Goal: Task Accomplishment & Management: Use online tool/utility

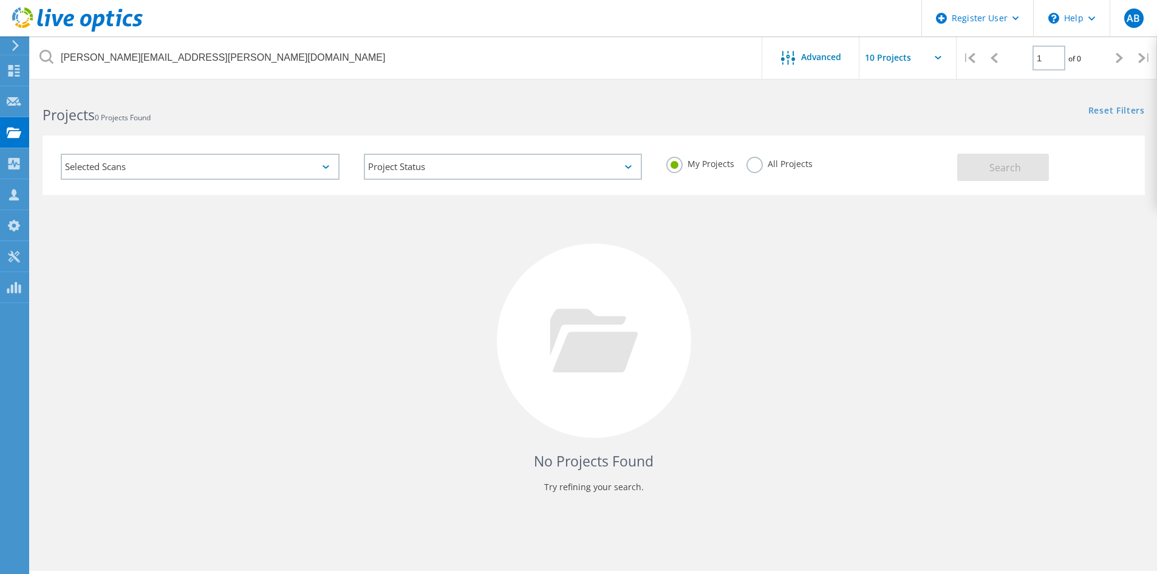
click at [769, 171] on div "All Projects" at bounding box center [779, 166] width 66 height 18
click at [753, 165] on label "All Projects" at bounding box center [779, 163] width 66 height 12
click at [0, 0] on input "All Projects" at bounding box center [0, 0] width 0 height 0
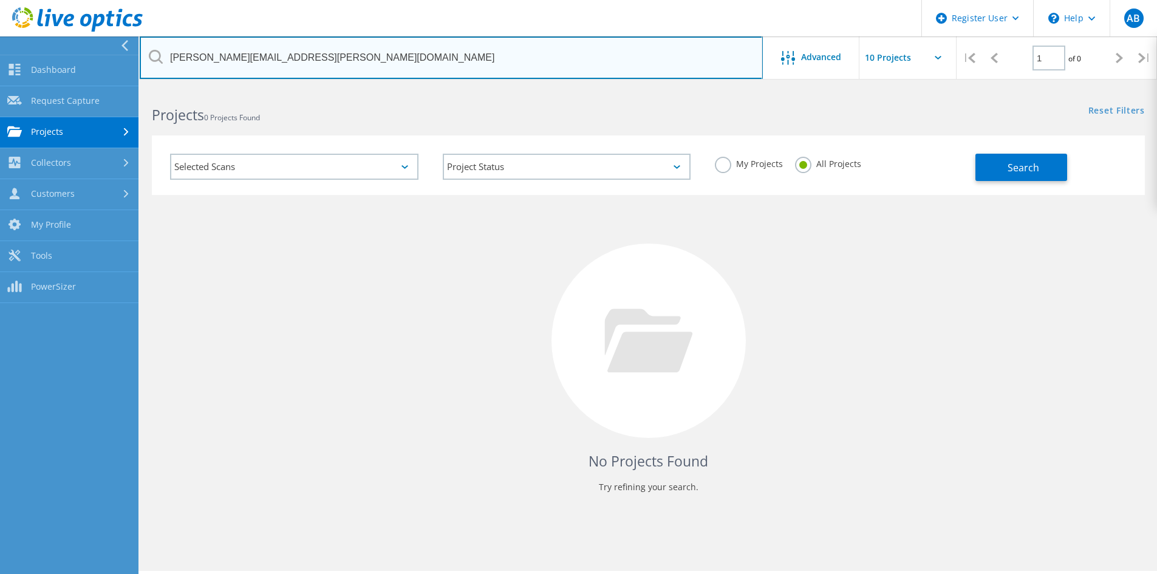
drag, startPoint x: 344, startPoint y: 56, endPoint x: 100, endPoint y: 53, distance: 244.8
click at [100, 88] on div "Register User \n Help Explore Helpful Articles Contact Support AB Dell User Ana…" at bounding box center [578, 347] width 1157 height 519
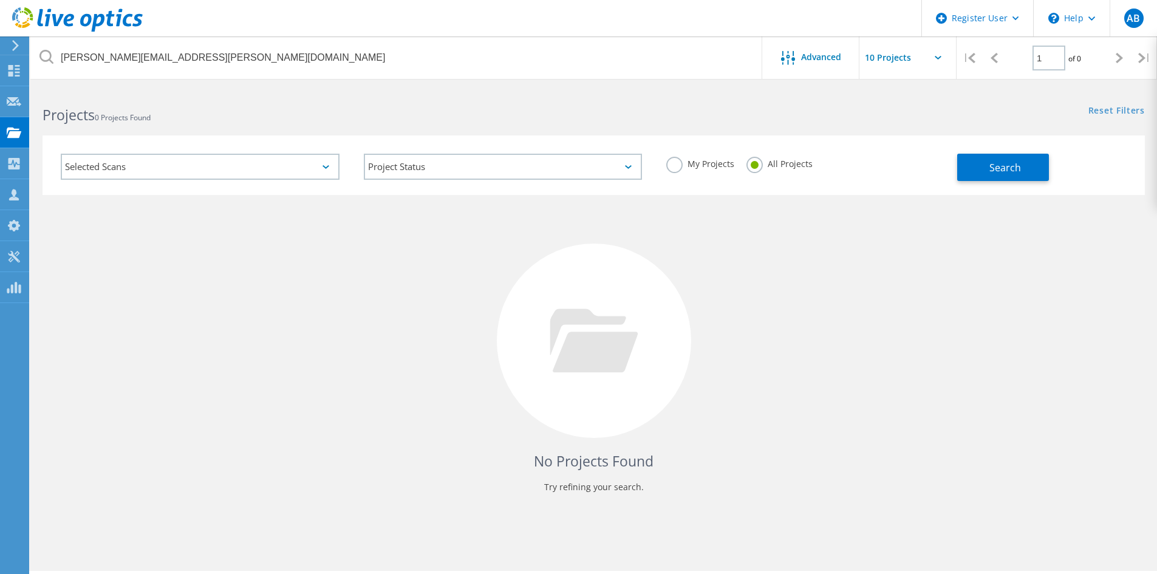
click at [15, 48] on use at bounding box center [15, 45] width 7 height 11
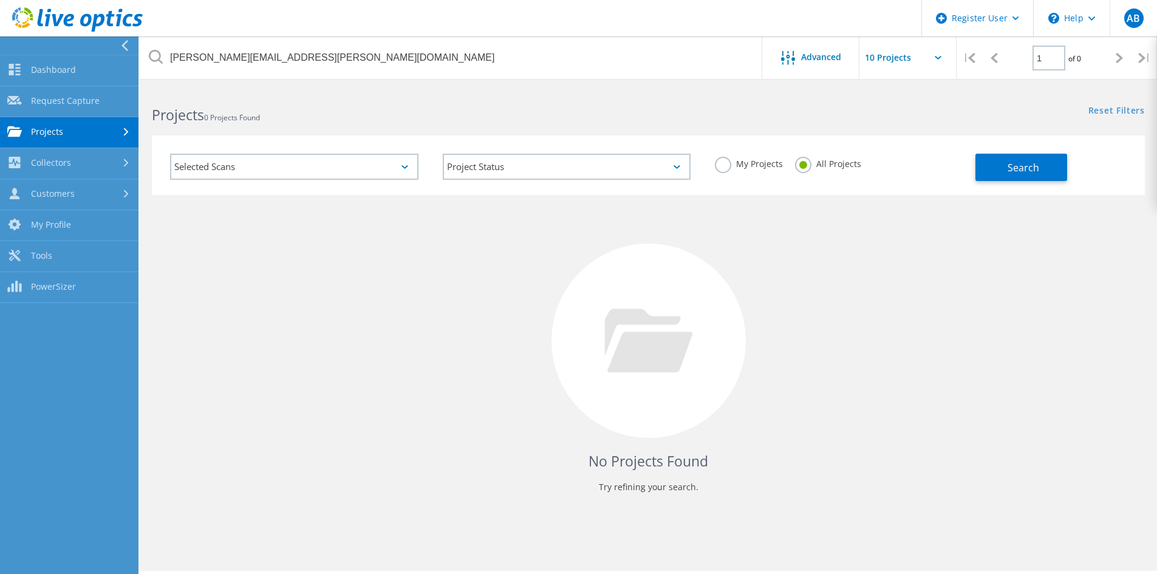
click at [90, 143] on link "Projects" at bounding box center [69, 132] width 138 height 31
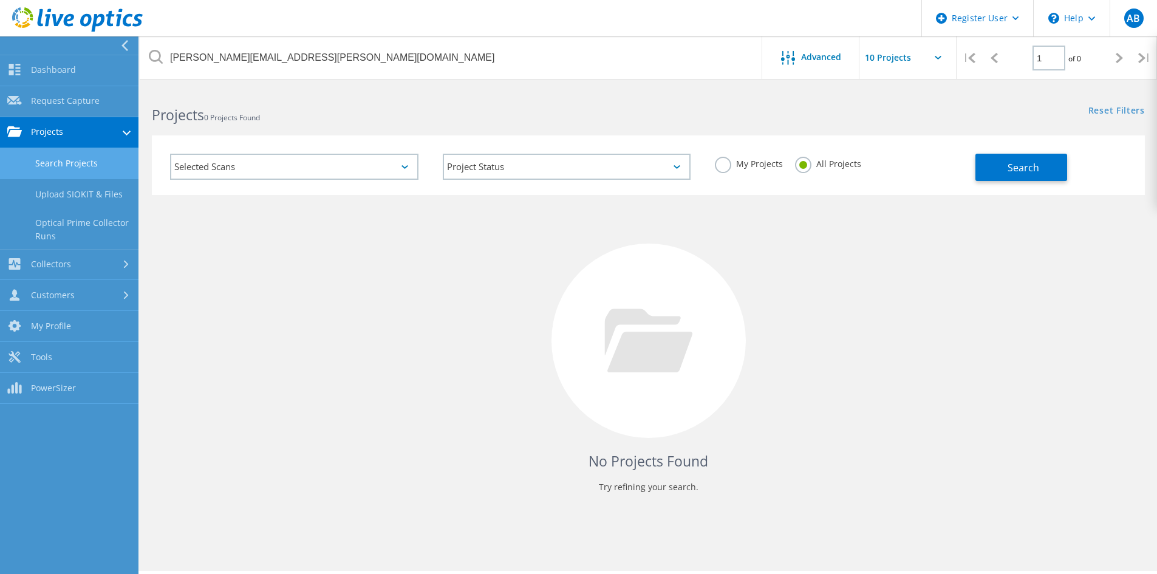
click at [68, 159] on link "Search Projects" at bounding box center [69, 163] width 138 height 31
click at [39, 165] on link "Search Projects" at bounding box center [69, 163] width 138 height 31
click at [44, 100] on link "Request Capture" at bounding box center [69, 101] width 138 height 31
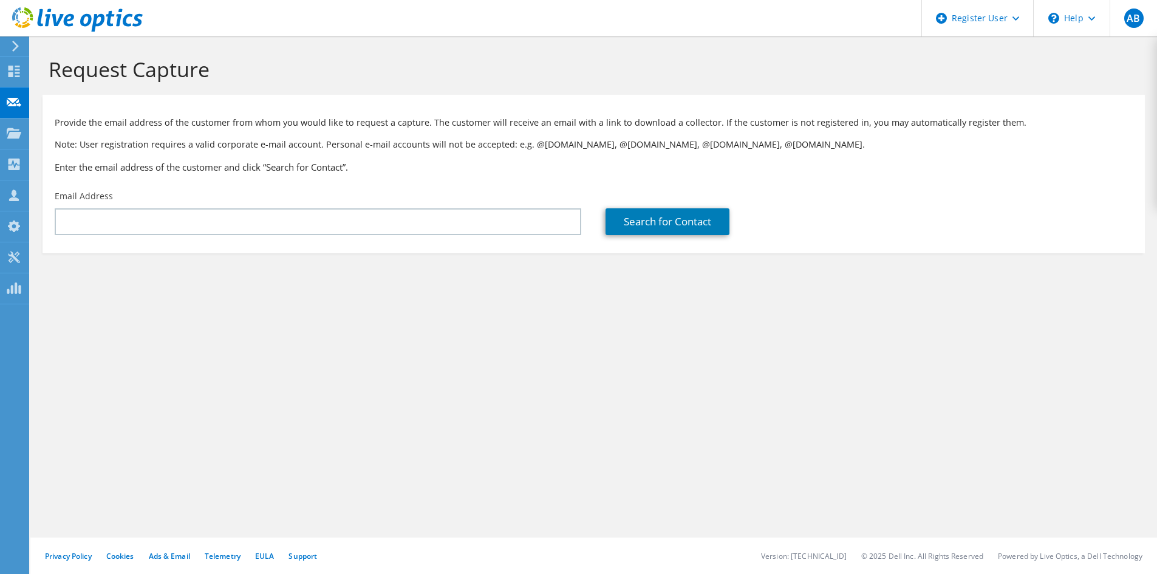
click at [390, 208] on div "Email Address" at bounding box center [318, 212] width 551 height 57
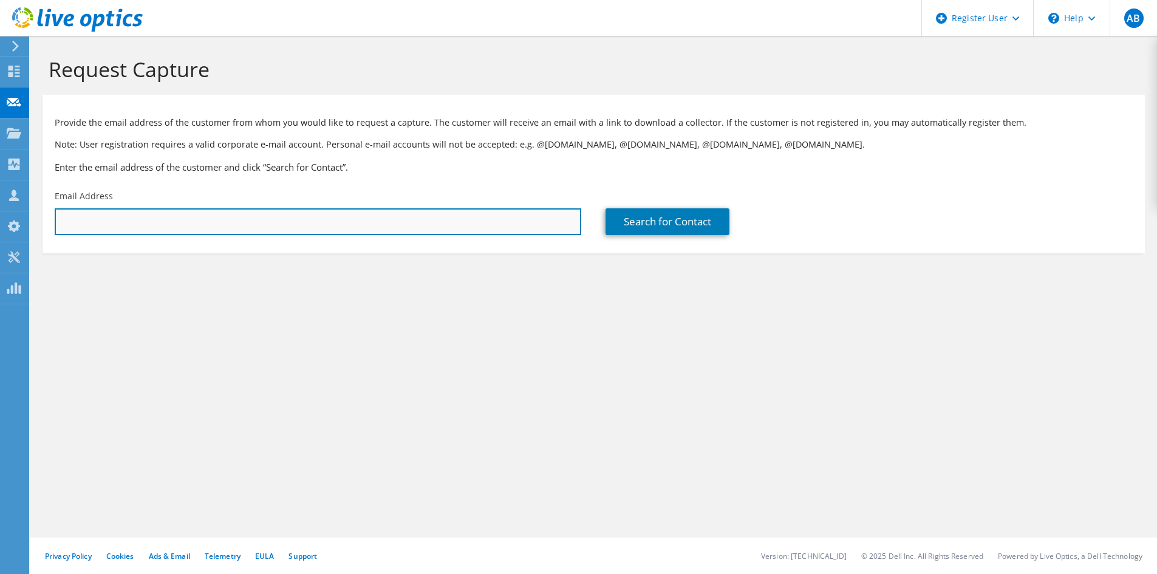
click at [391, 210] on input "text" at bounding box center [318, 221] width 527 height 27
paste input "[PERSON_NAME][EMAIL_ADDRESS][PERSON_NAME][DOMAIN_NAME]"
type input "[PERSON_NAME][EMAIL_ADDRESS][PERSON_NAME][DOMAIN_NAME]"
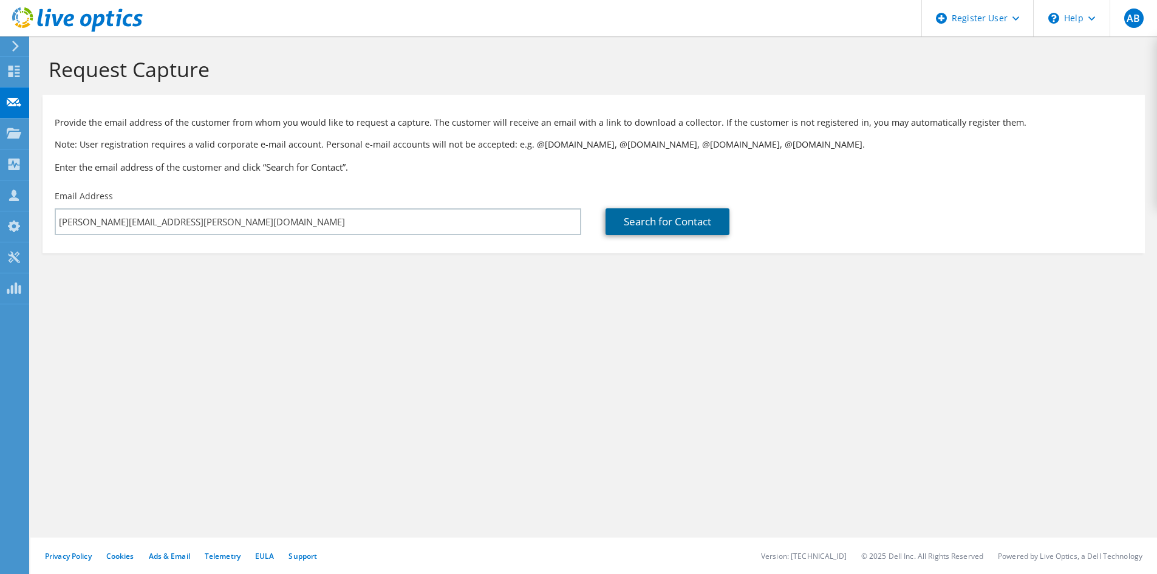
click at [678, 218] on link "Search for Contact" at bounding box center [667, 221] width 124 height 27
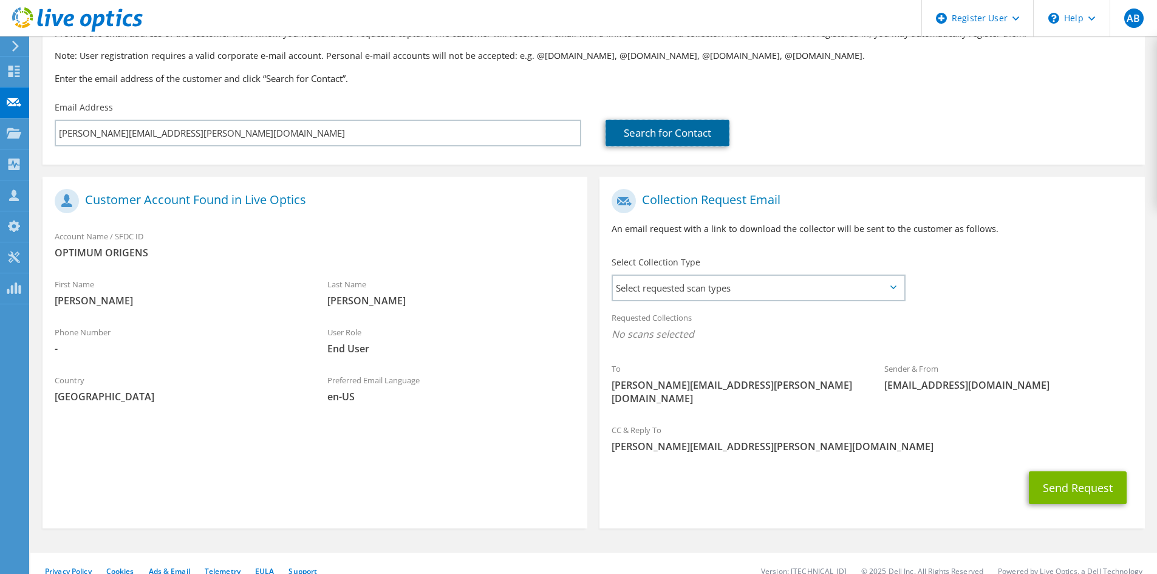
scroll to position [90, 0]
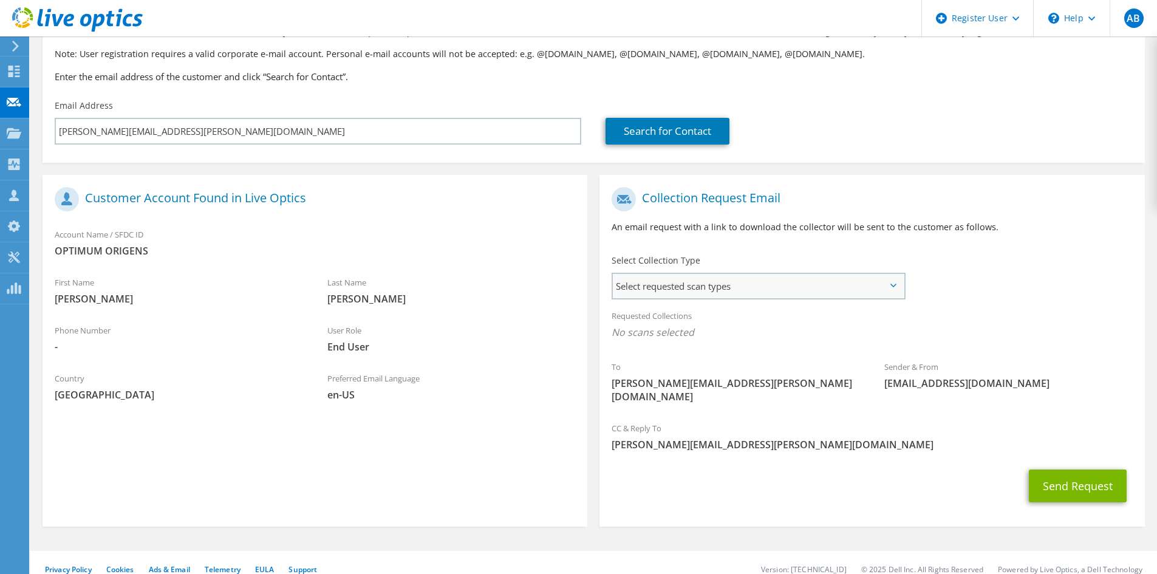
click at [732, 284] on span "Select requested scan types" at bounding box center [758, 286] width 291 height 24
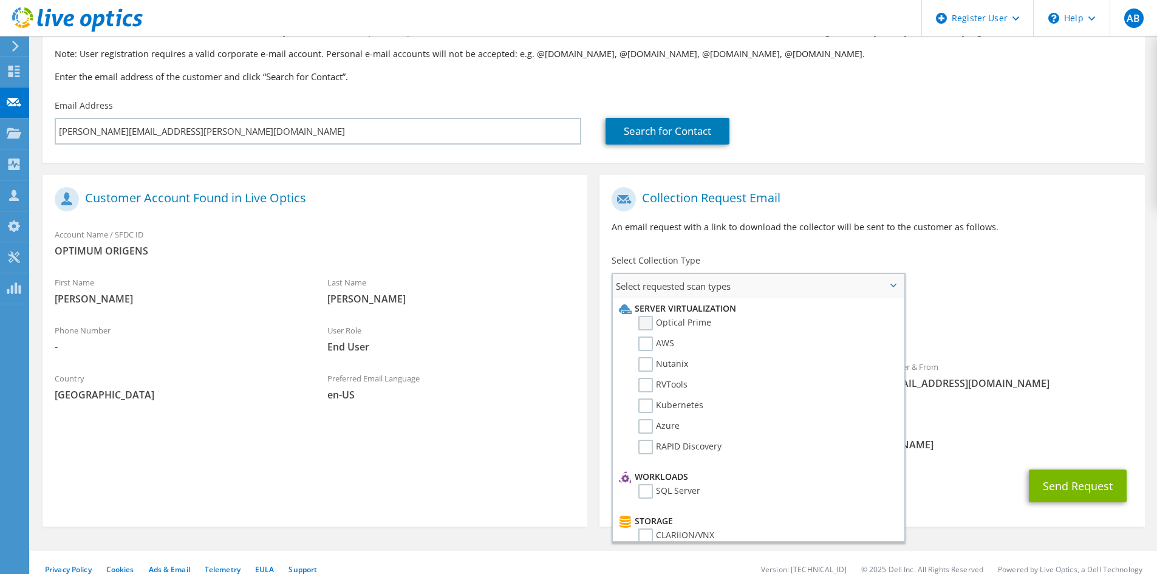
click at [675, 323] on label "Optical Prime" at bounding box center [674, 323] width 73 height 15
click at [0, 0] on input "Optical Prime" at bounding box center [0, 0] width 0 height 0
click at [923, 220] on p "An email request with a link to download the collector will be sent to the cust…" at bounding box center [872, 226] width 520 height 13
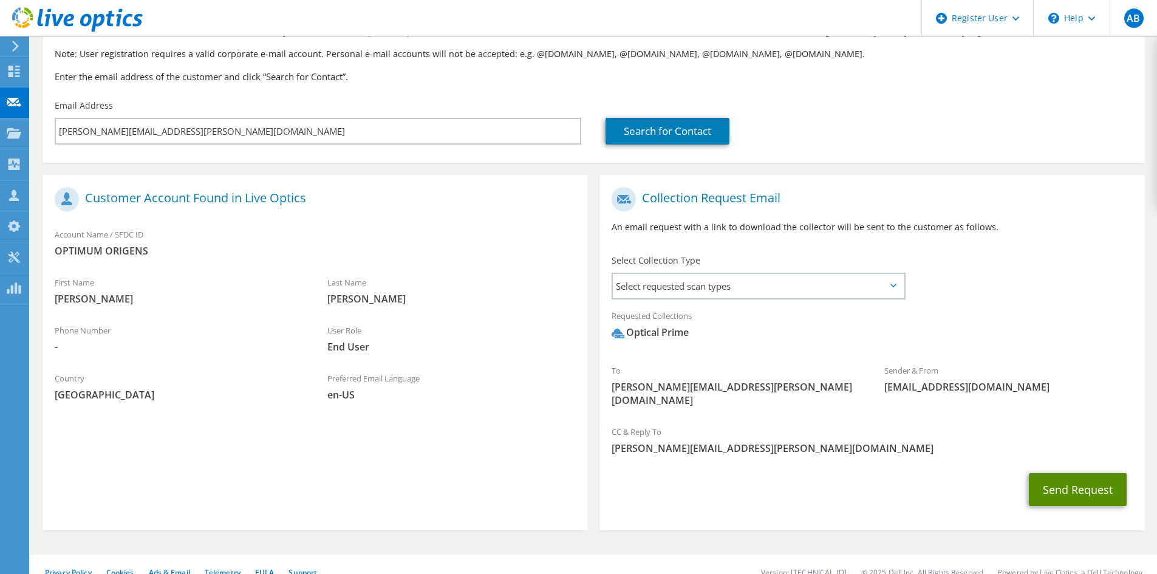
click at [1048, 474] on button "Send Request" at bounding box center [1078, 489] width 98 height 33
